Goal: Information Seeking & Learning: Learn about a topic

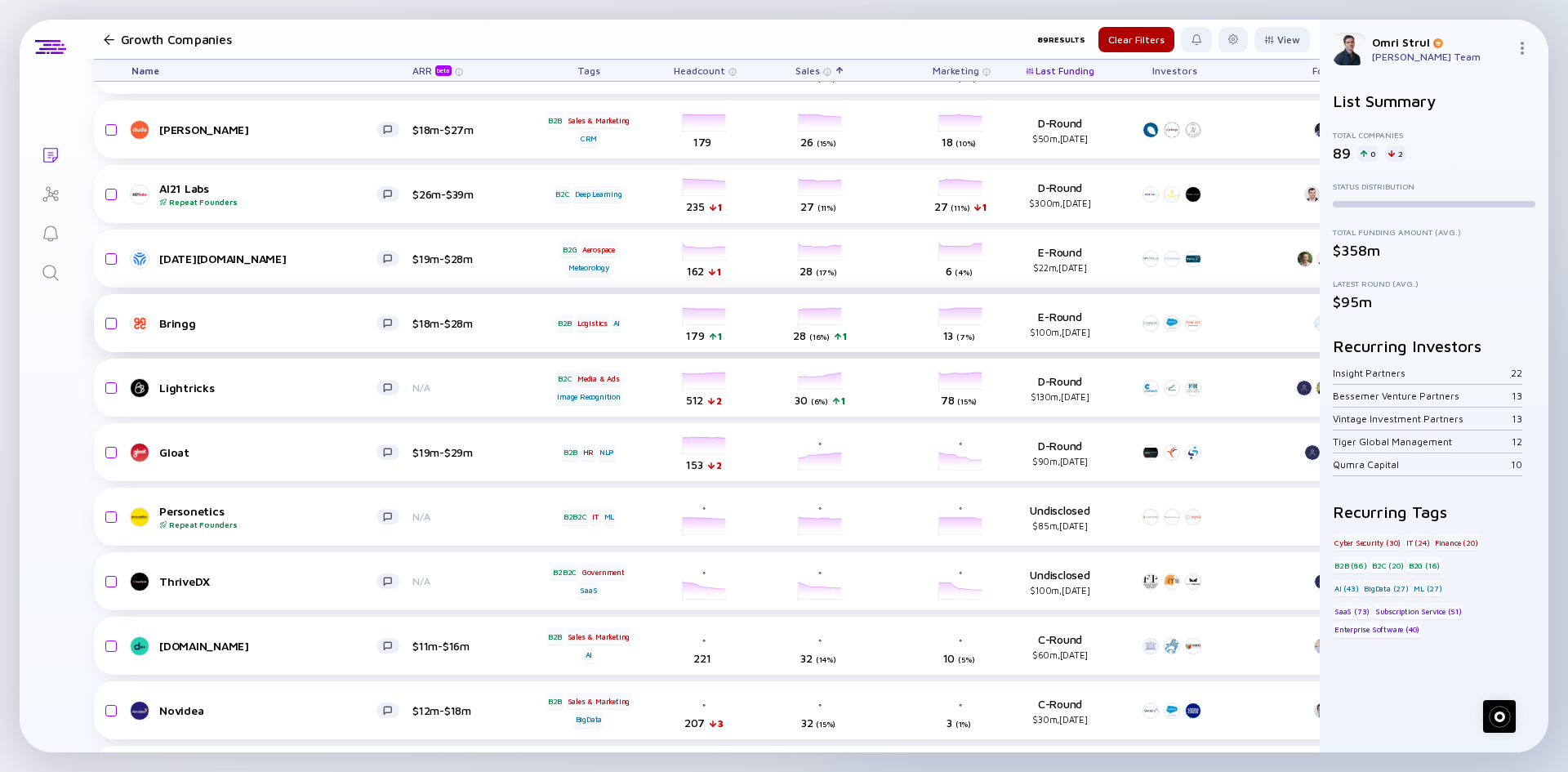
scroll to position [654, 0]
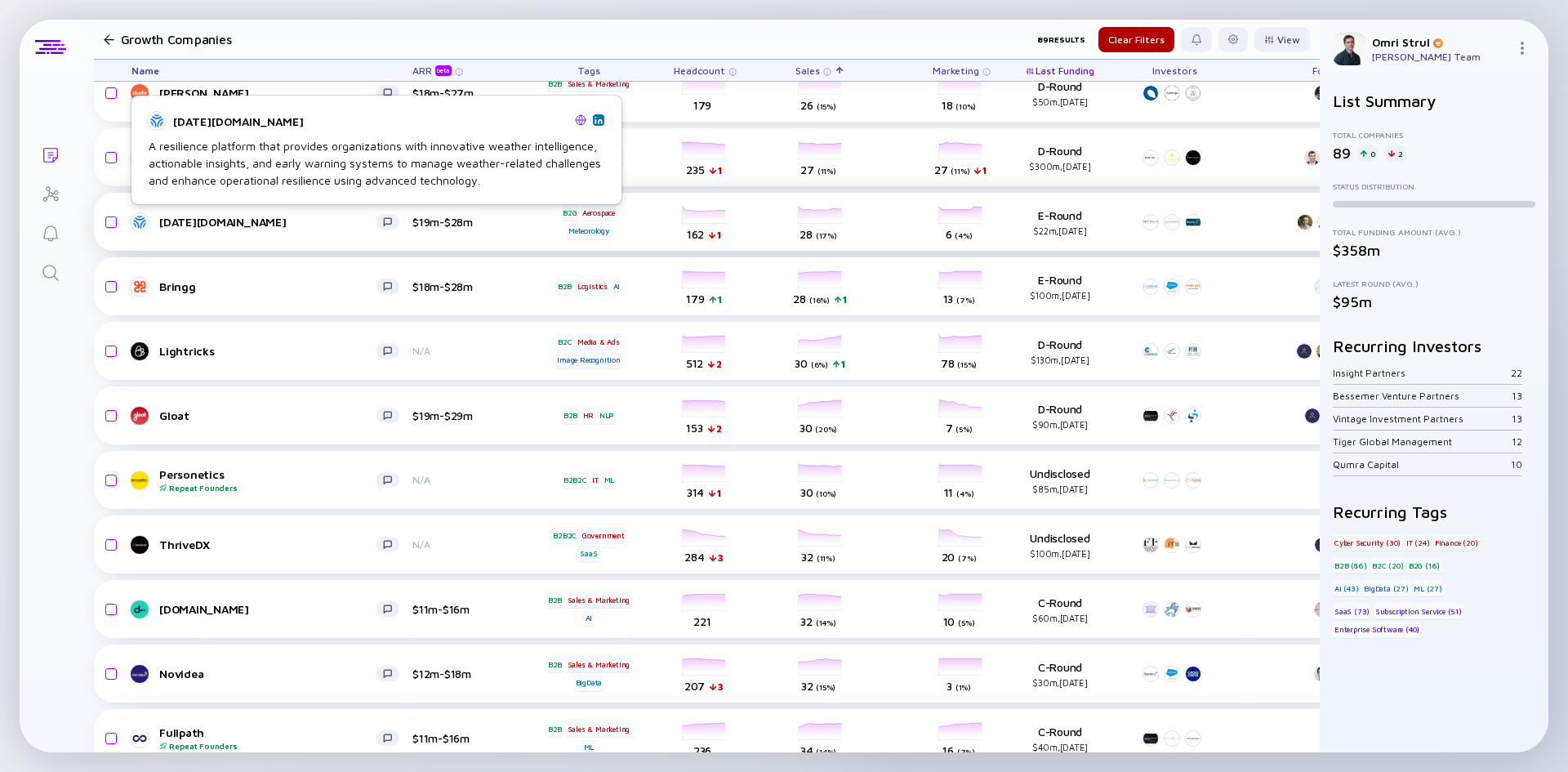
click at [184, 216] on div "[DATE][DOMAIN_NAME]" at bounding box center [268, 221] width 217 height 14
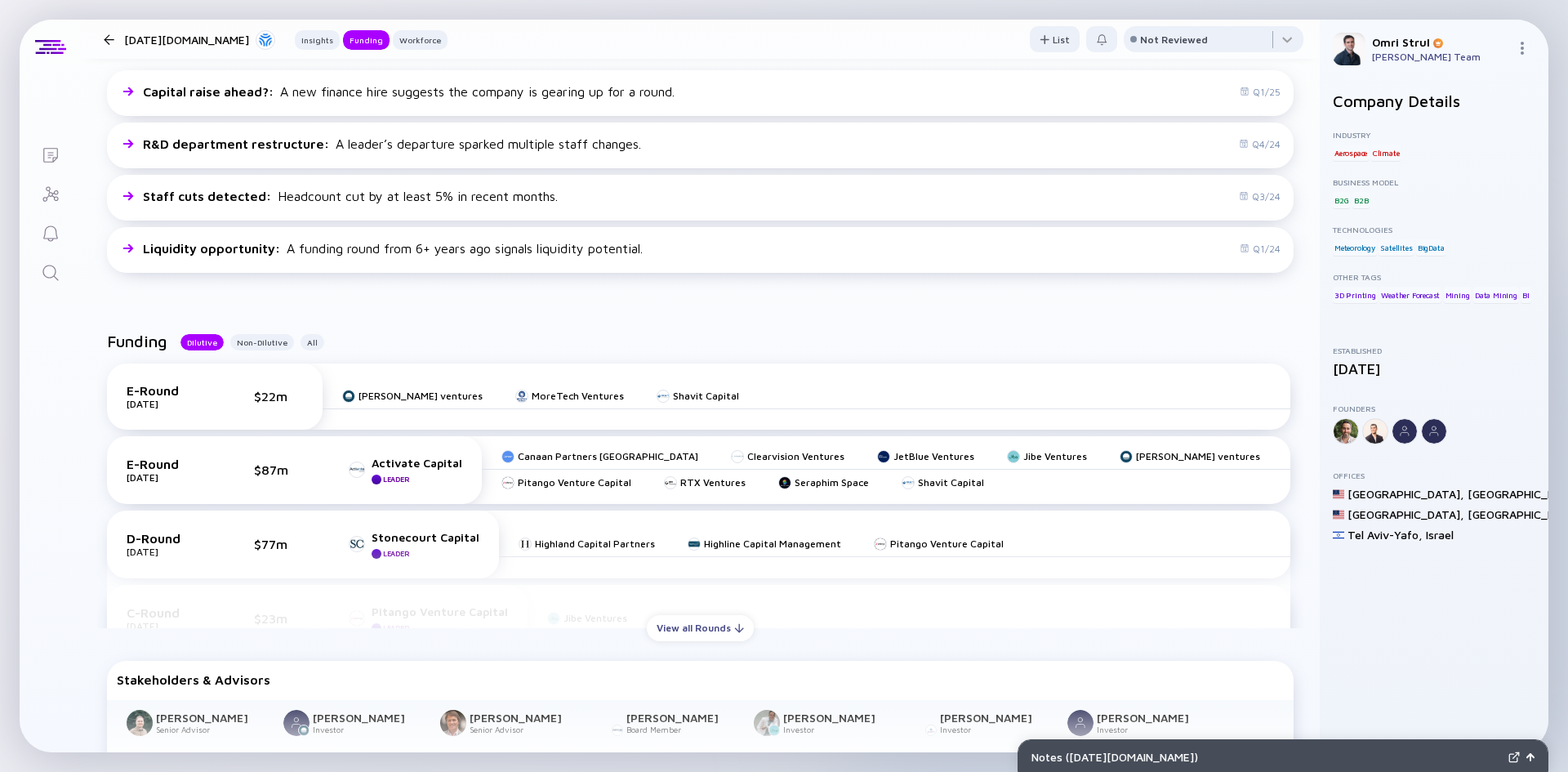
scroll to position [490, 0]
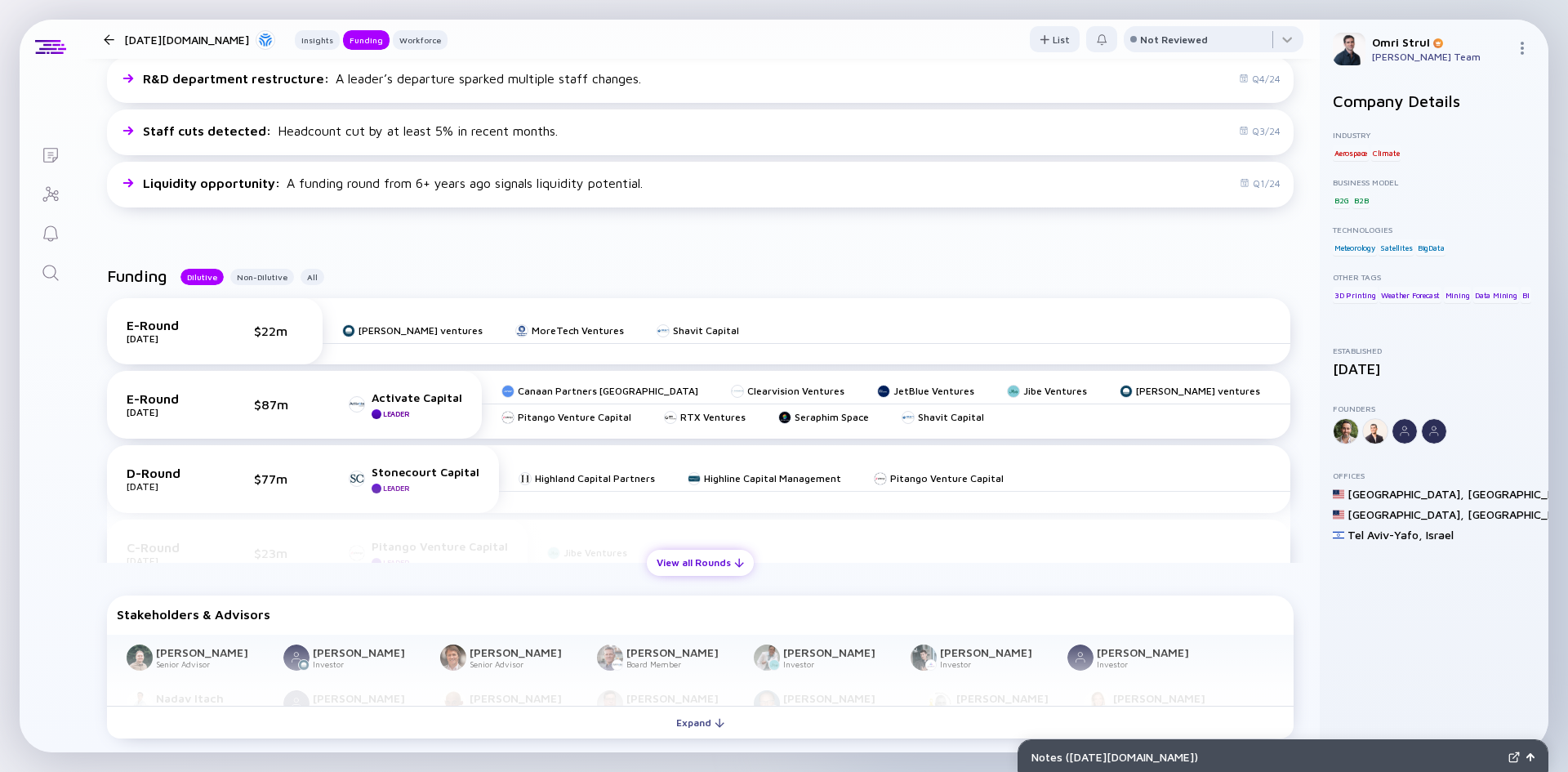
click at [678, 566] on div "View all Rounds" at bounding box center [700, 561] width 107 height 25
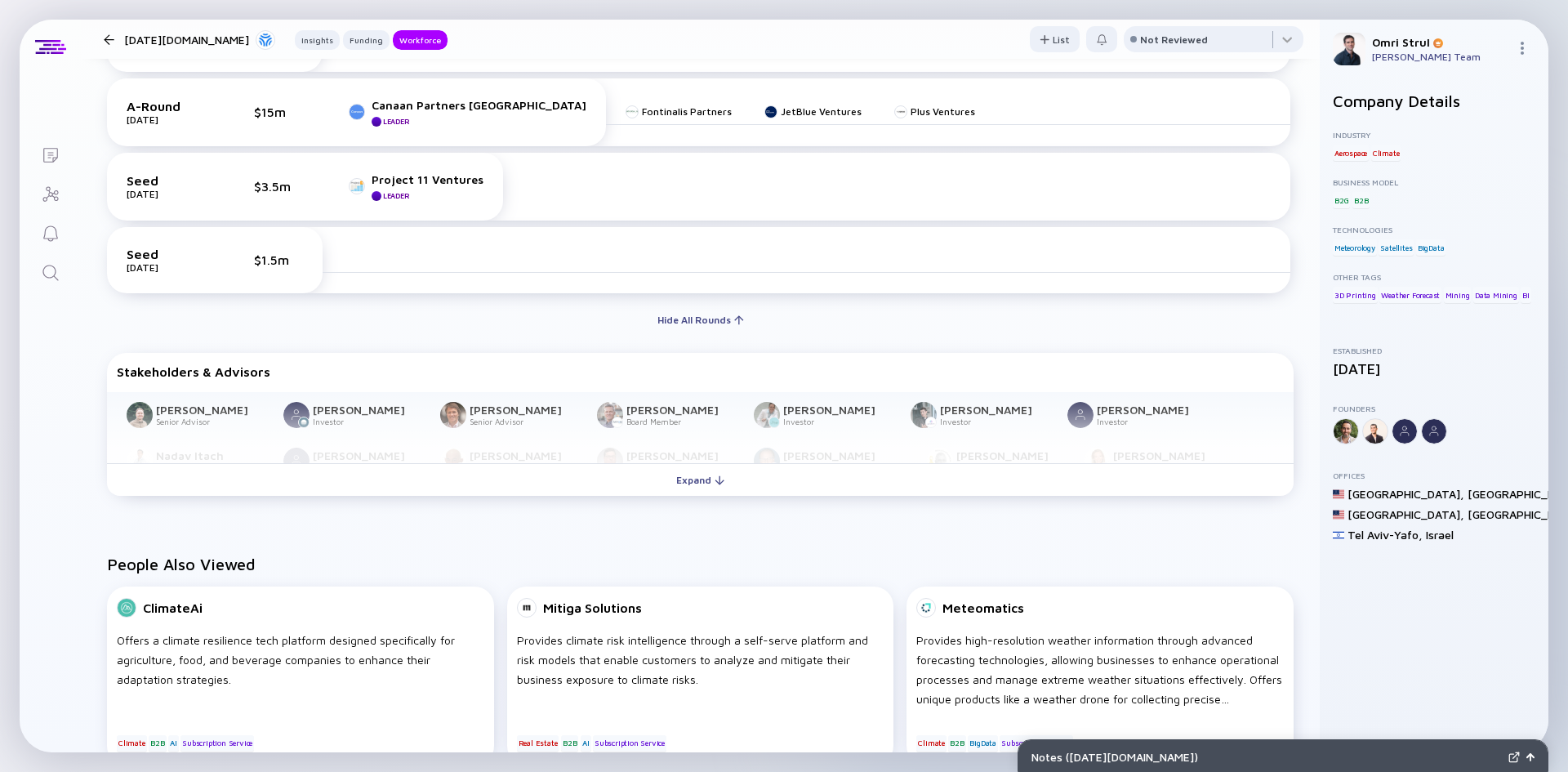
scroll to position [1306, 0]
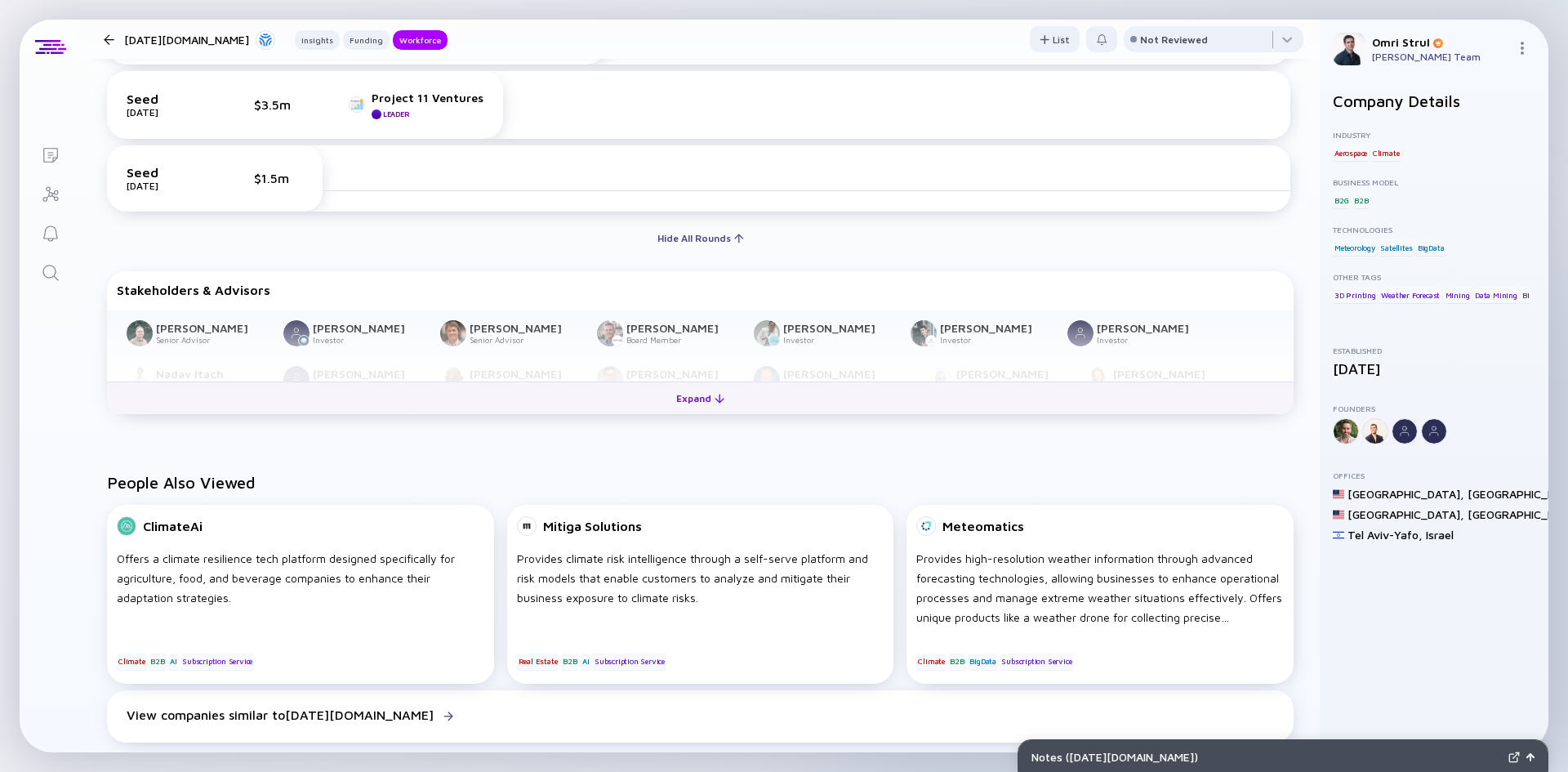
click at [413, 395] on button "Expand" at bounding box center [700, 397] width 1187 height 33
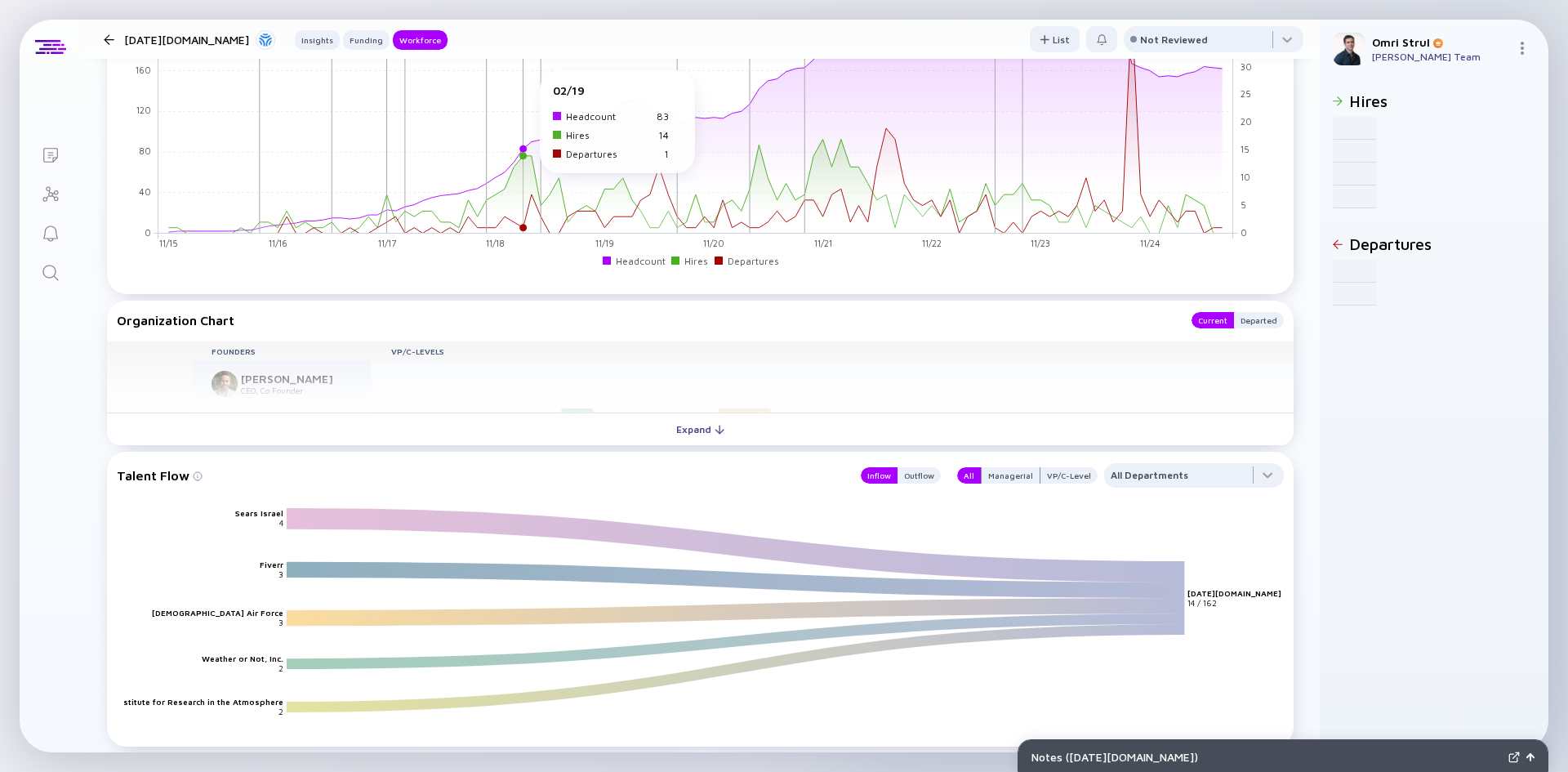
scroll to position [2368, 0]
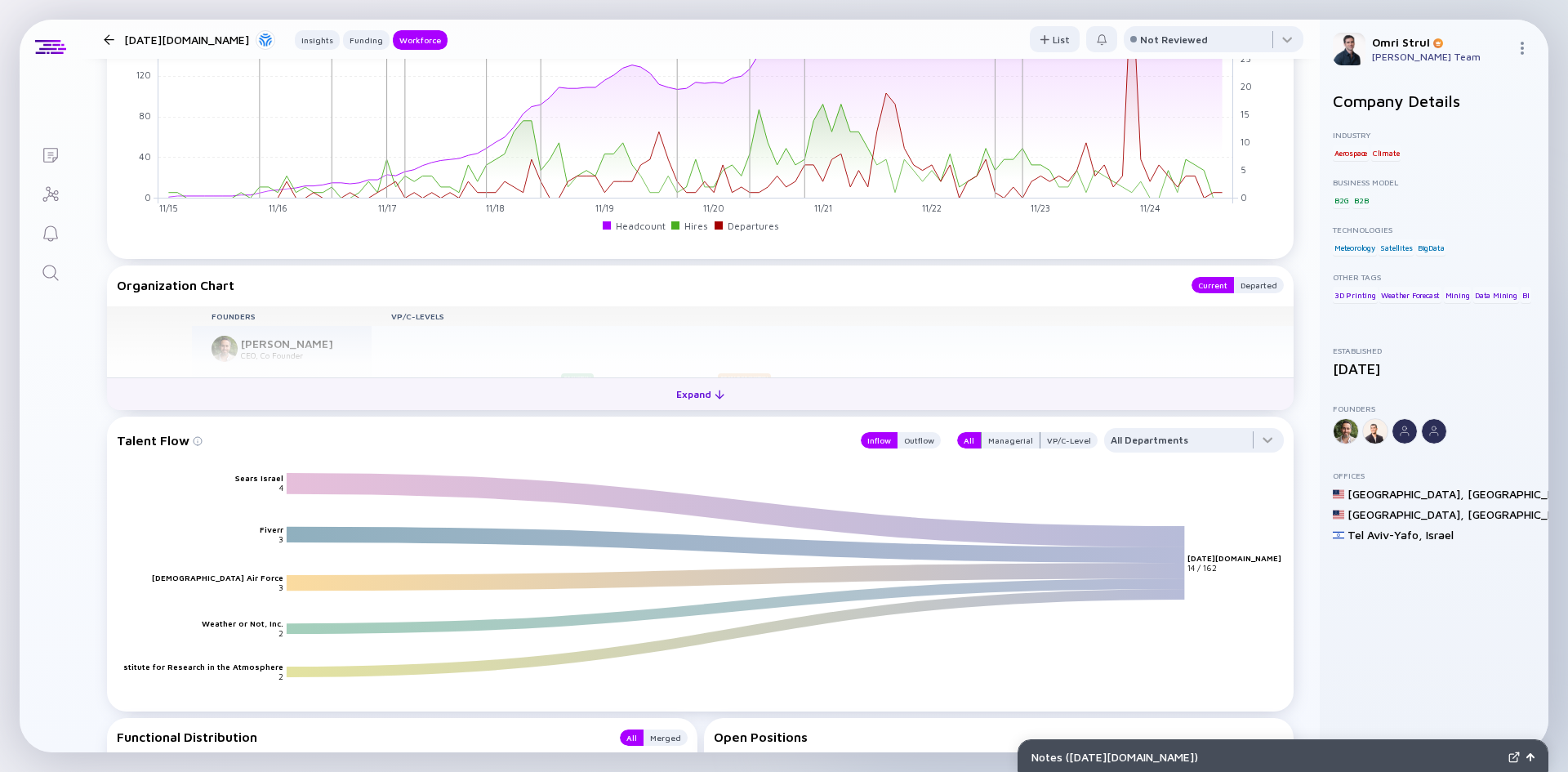
click at [666, 395] on div "Expand" at bounding box center [700, 393] width 67 height 25
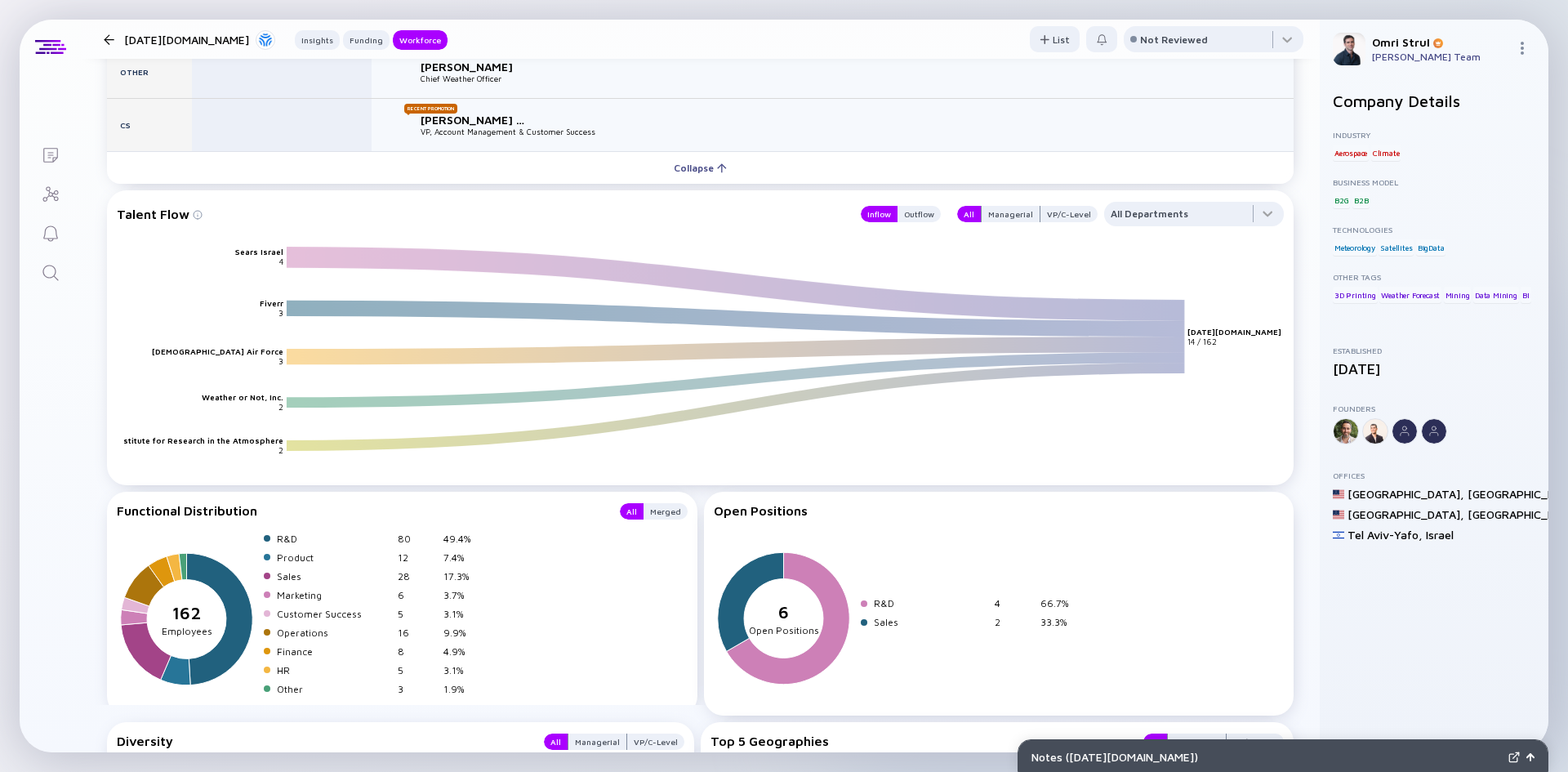
scroll to position [3103, 0]
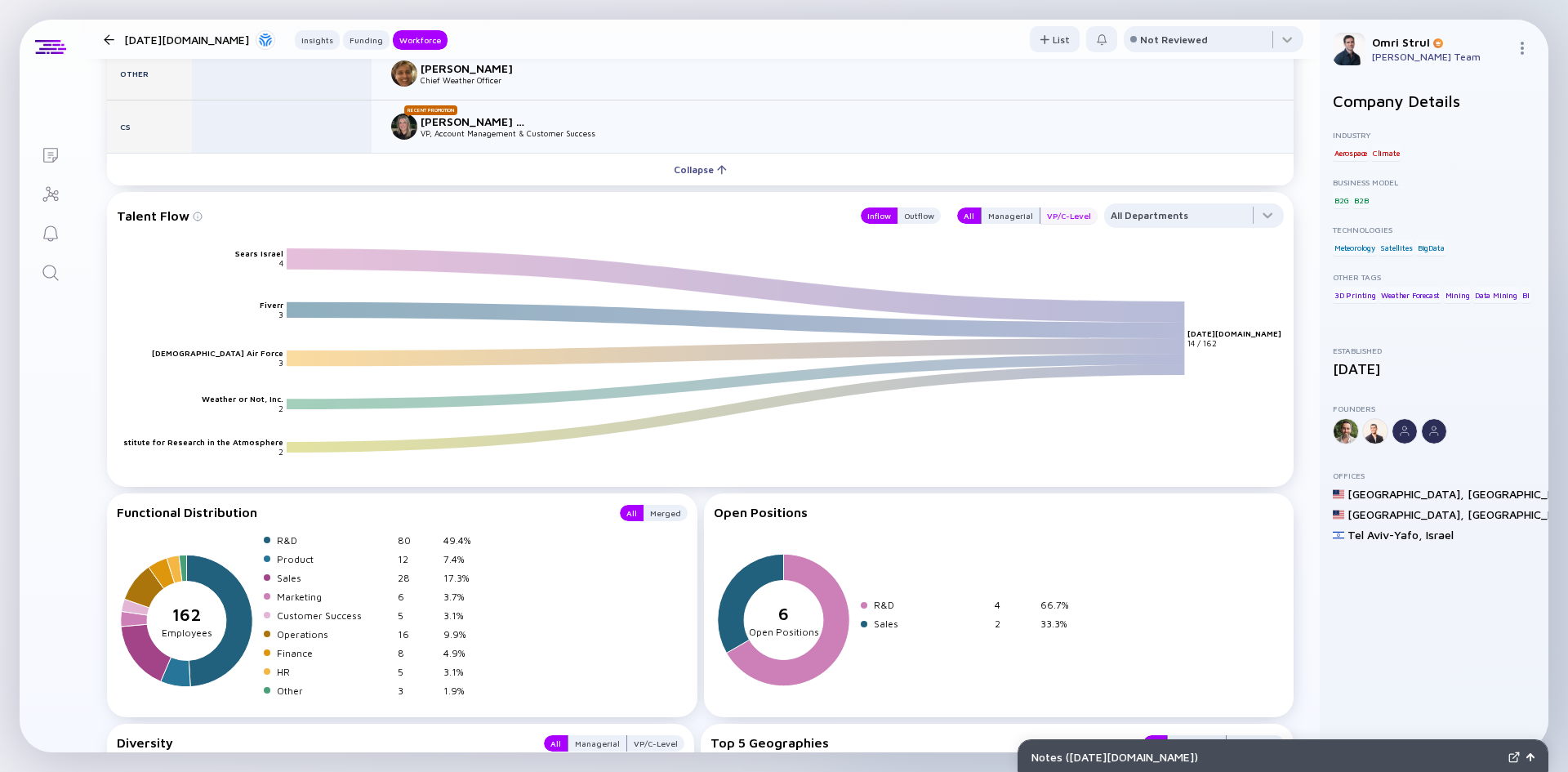
click at [1062, 212] on div "VP/C-Level" at bounding box center [1068, 215] width 57 height 16
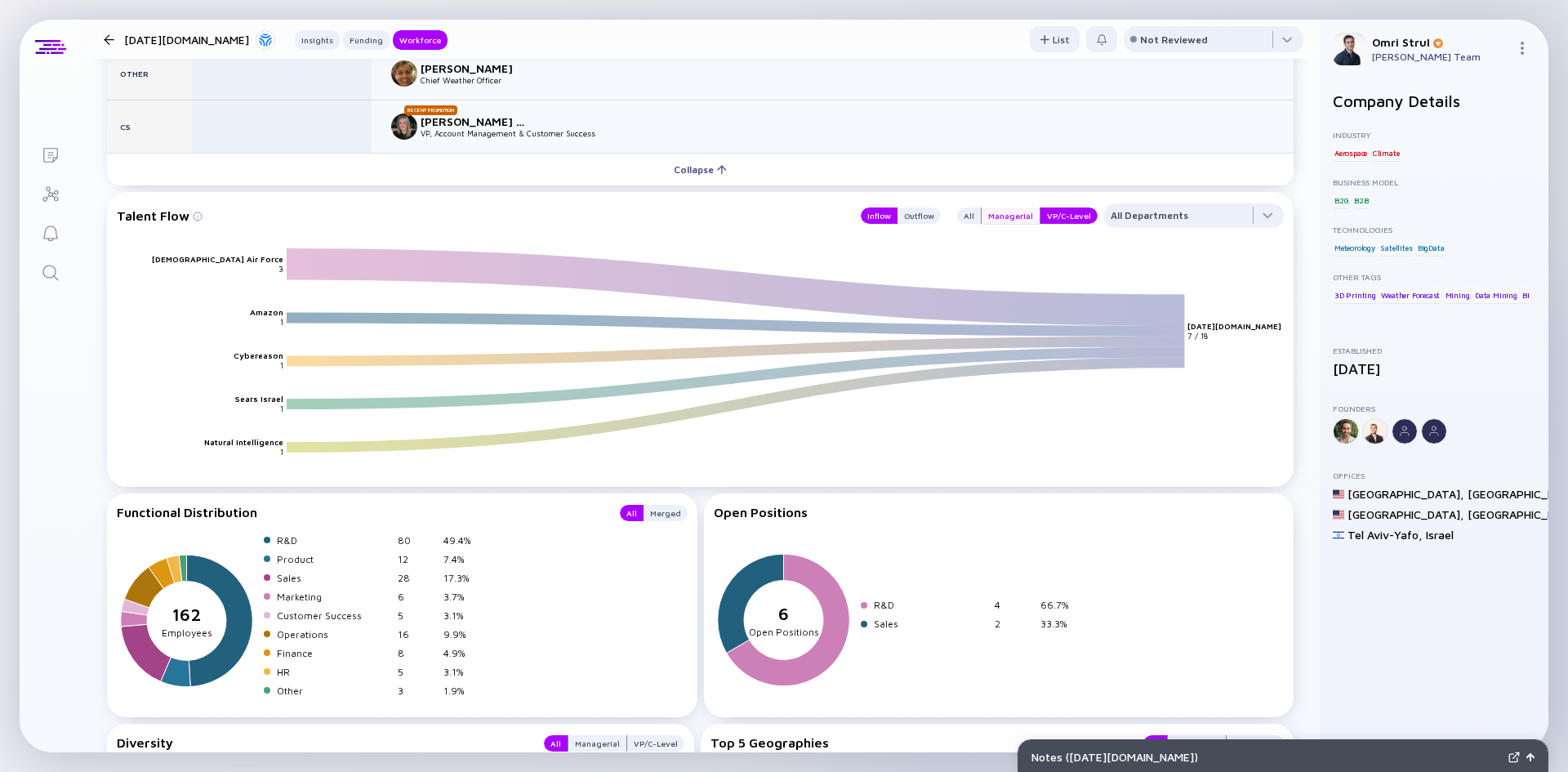
click at [1008, 211] on div "Managerial" at bounding box center [1010, 215] width 58 height 16
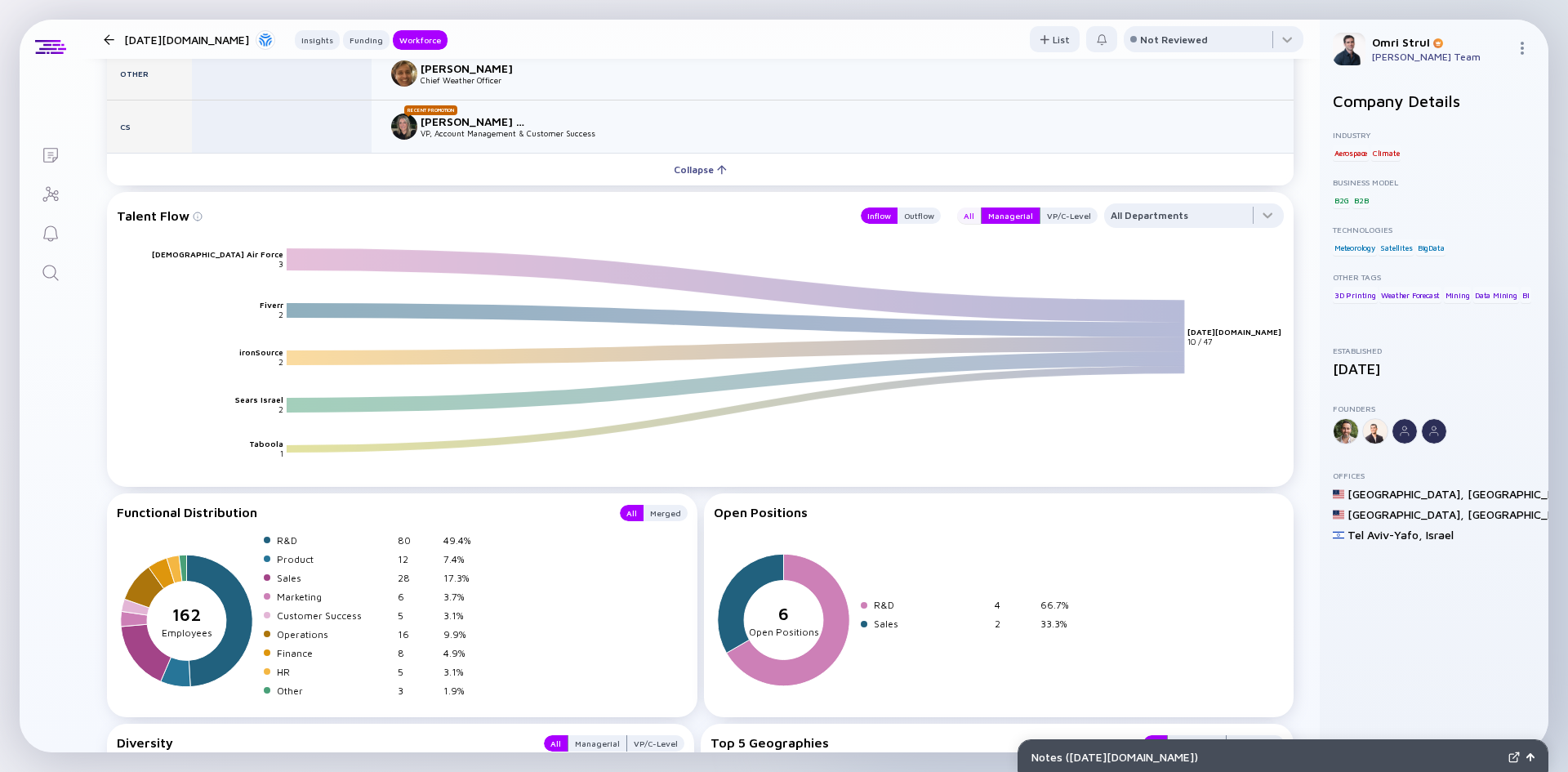
click at [969, 215] on div "All" at bounding box center [968, 215] width 23 height 16
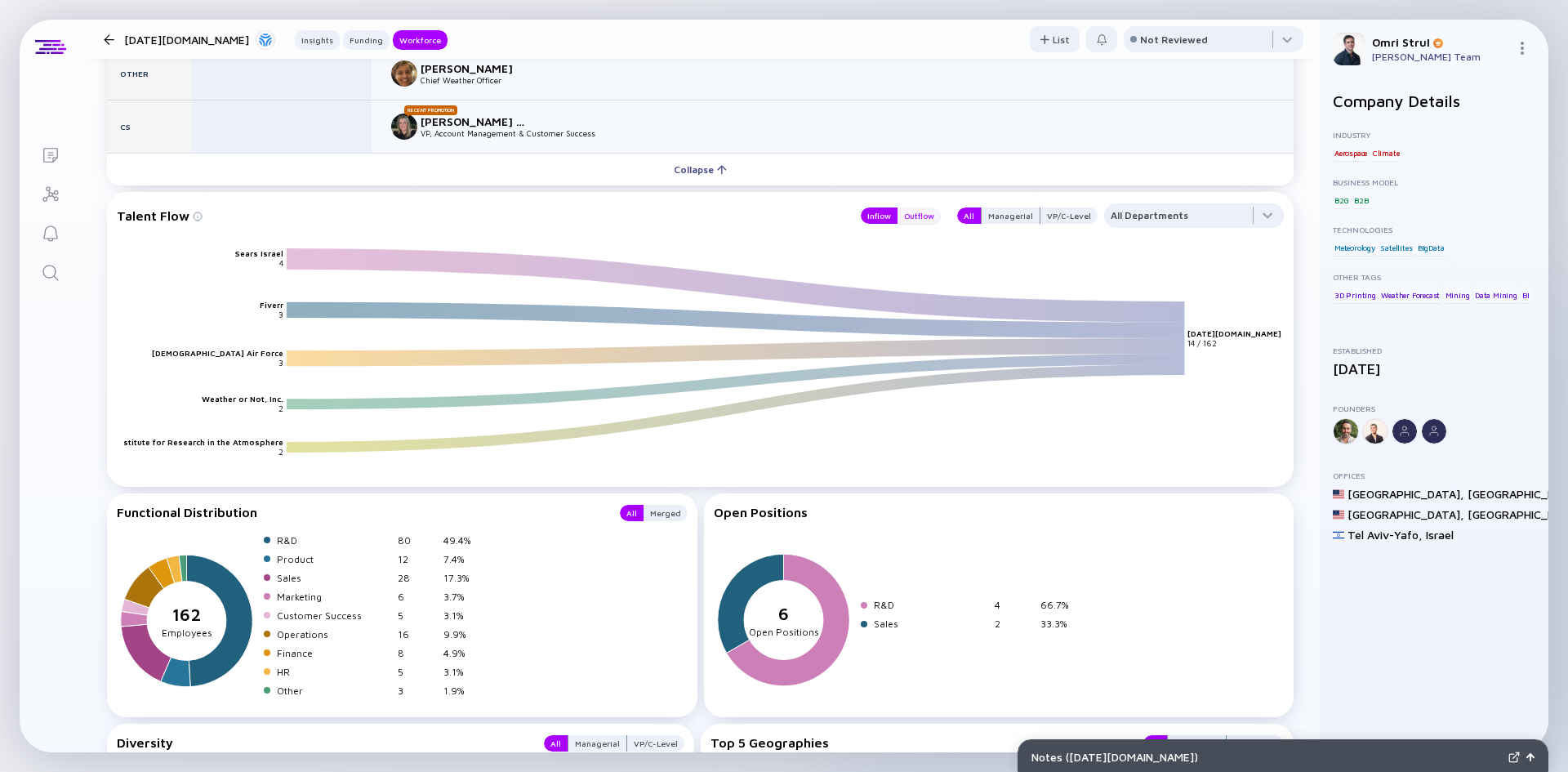
click at [904, 217] on div "Outflow" at bounding box center [919, 215] width 43 height 16
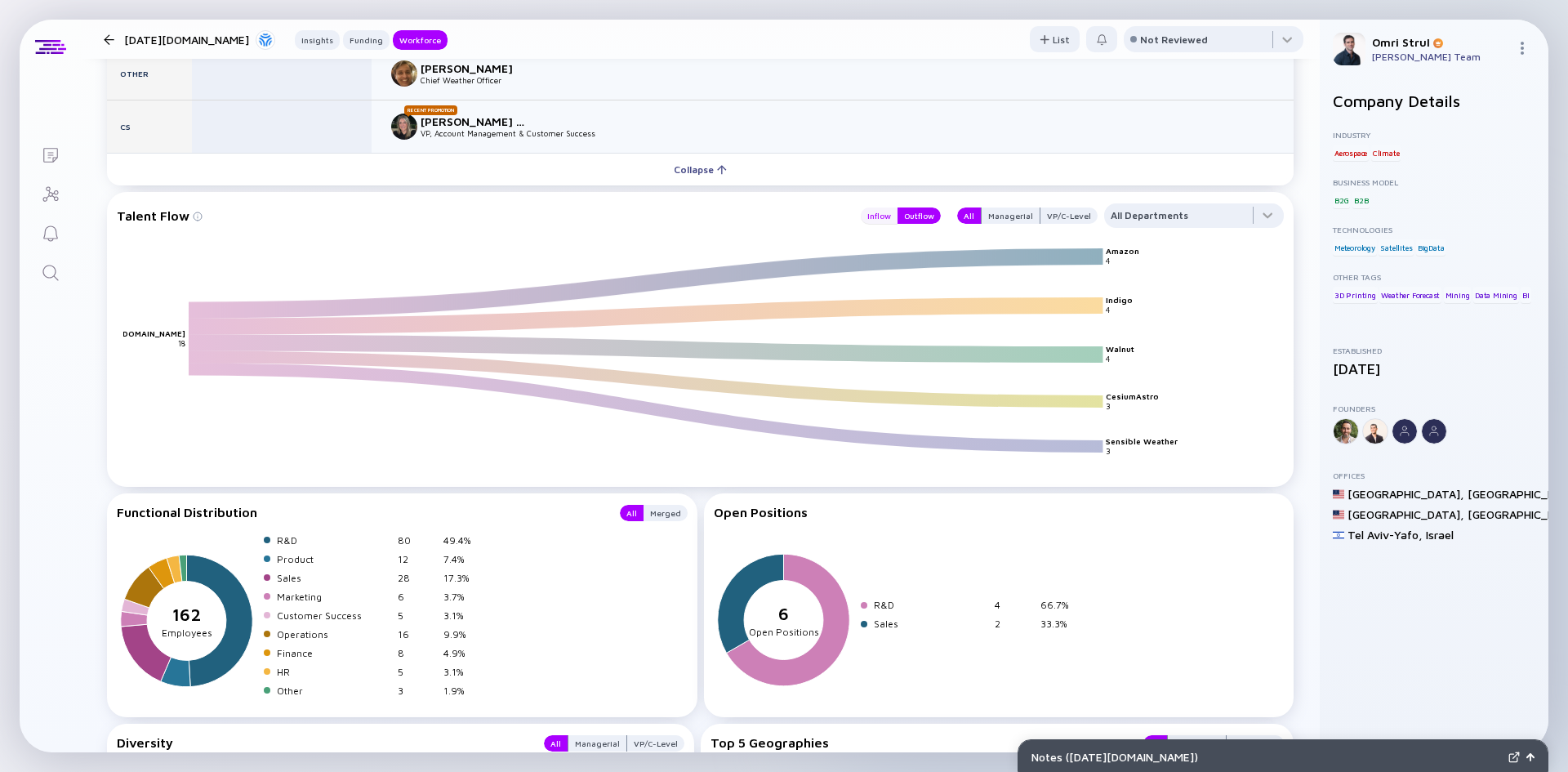
click at [875, 211] on div "Inflow" at bounding box center [879, 215] width 37 height 16
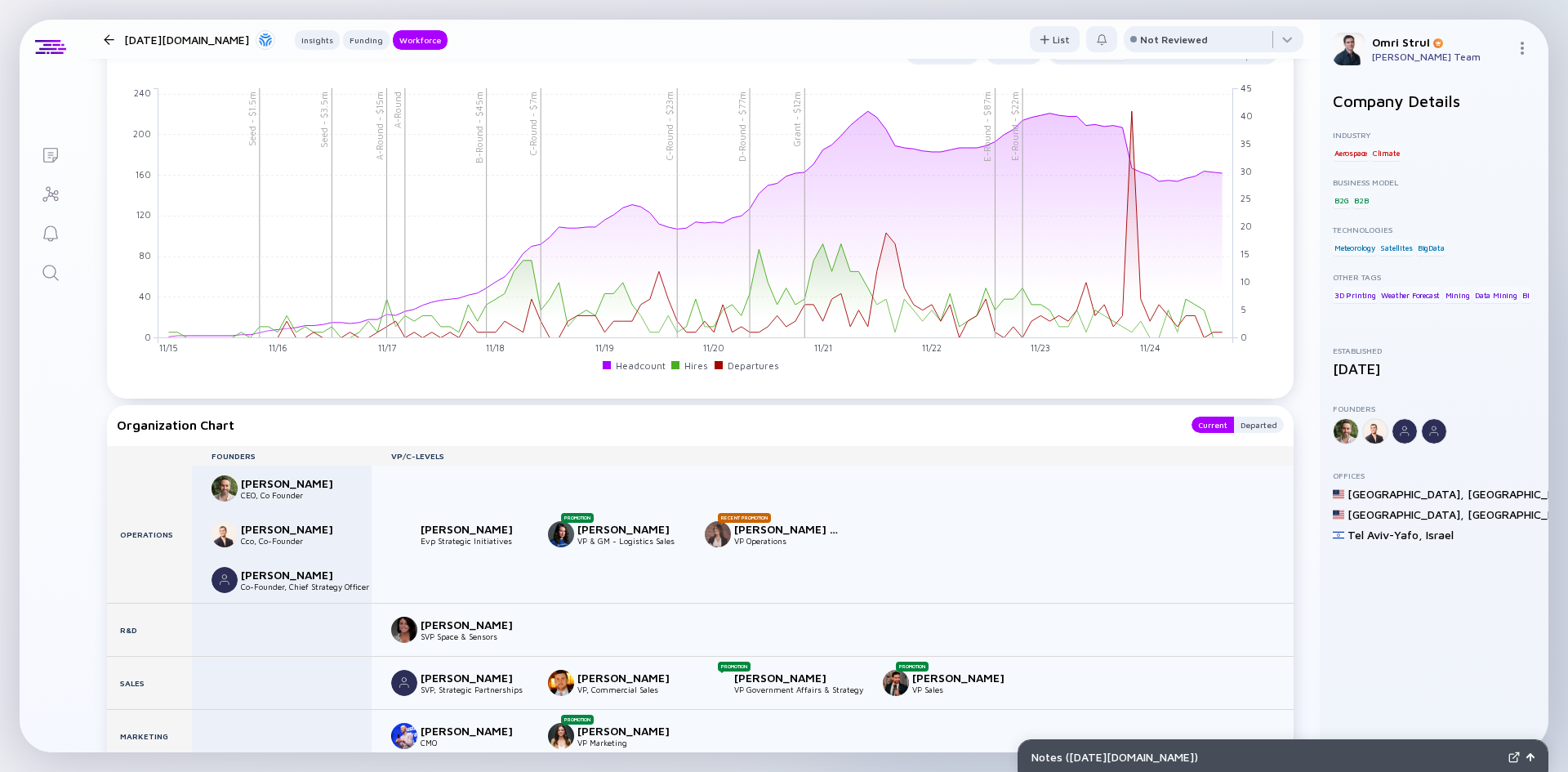
scroll to position [2116, 0]
